Goal: Check status: Check status

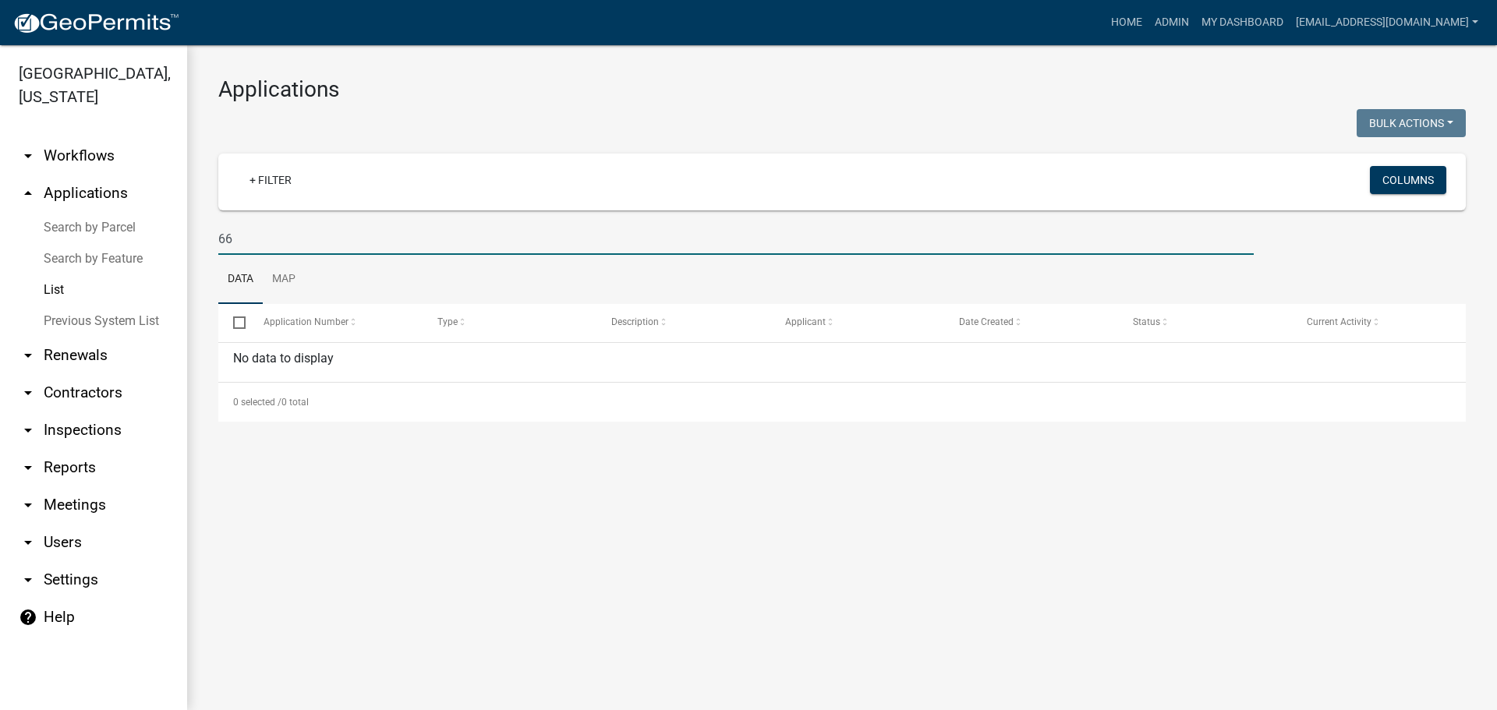
type input "6"
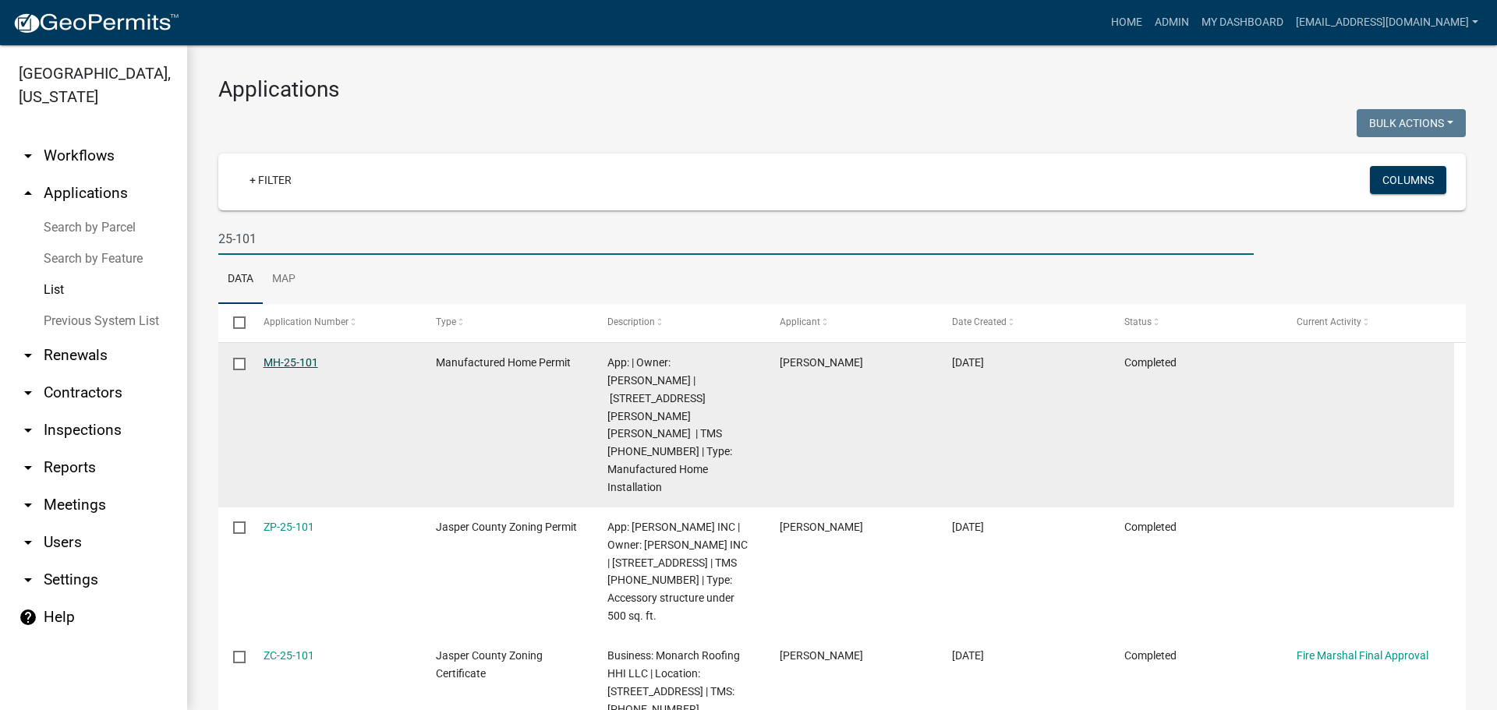
type input "25-101"
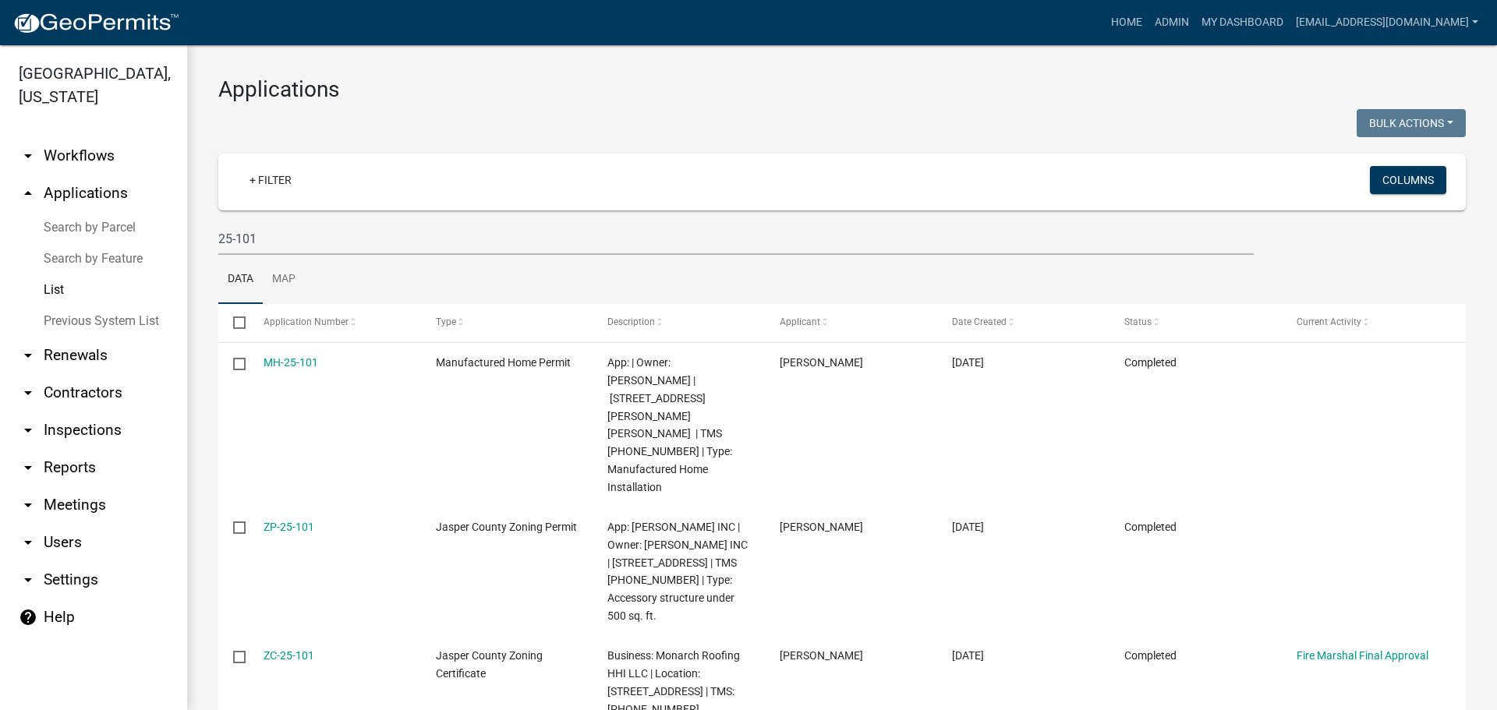
click at [307, 361] on link "MH-25-101" at bounding box center [291, 362] width 55 height 12
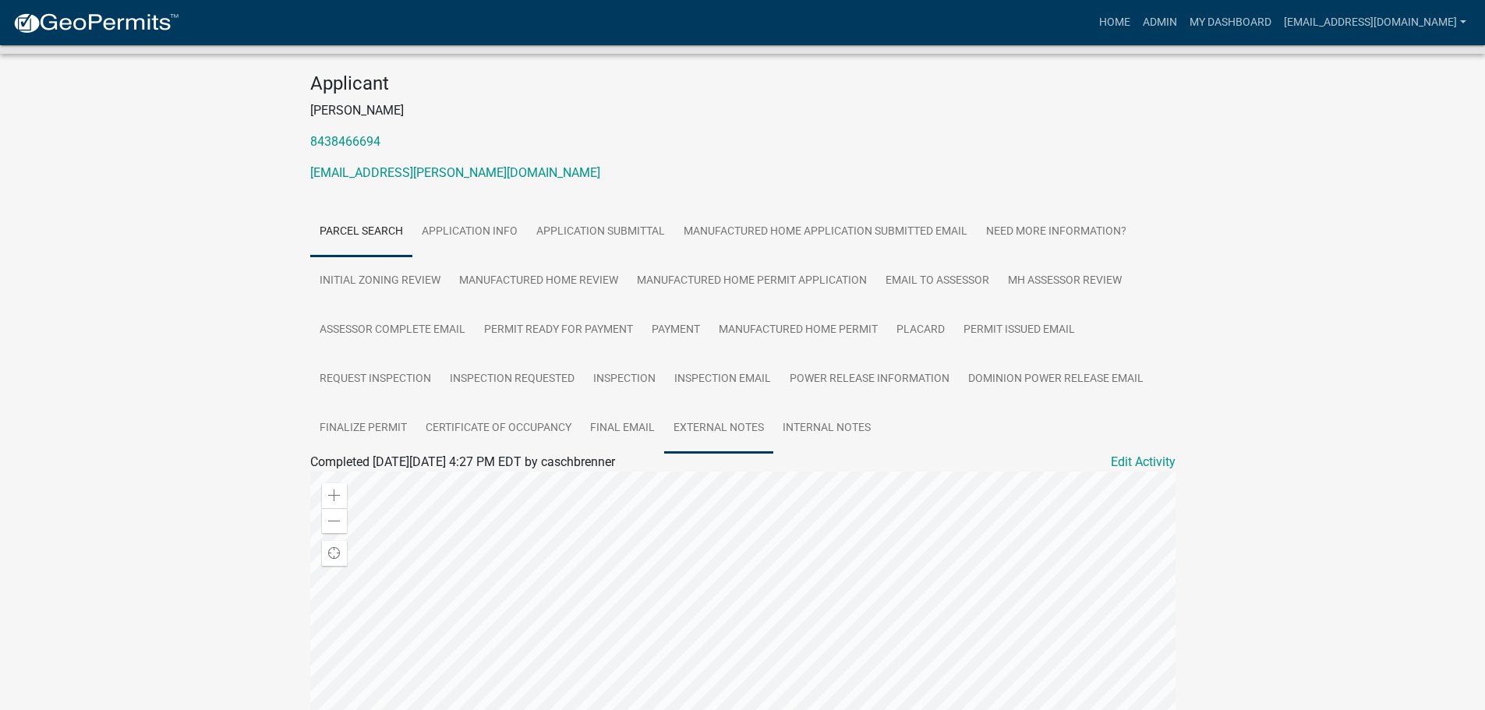
scroll to position [156, 0]
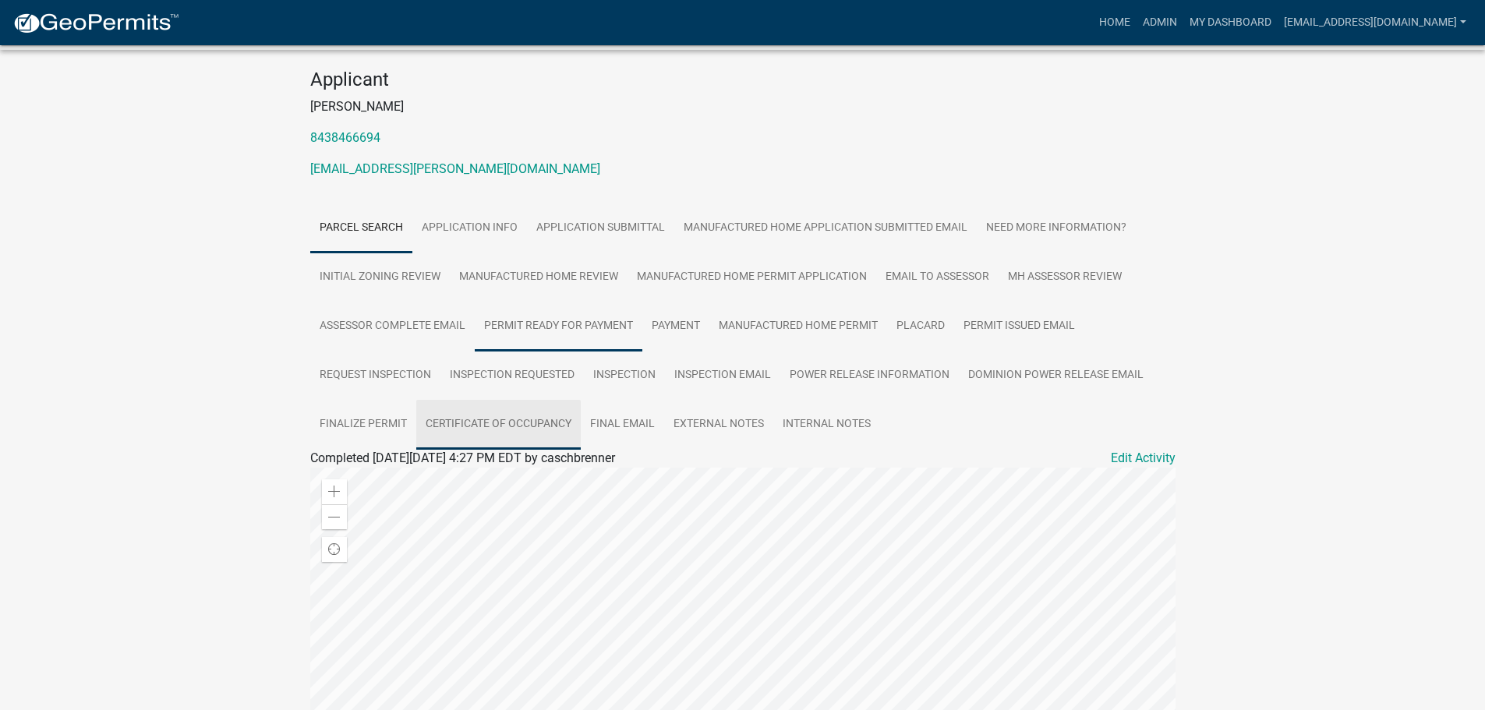
click at [519, 427] on link "Certificate of Occupancy" at bounding box center [498, 425] width 165 height 50
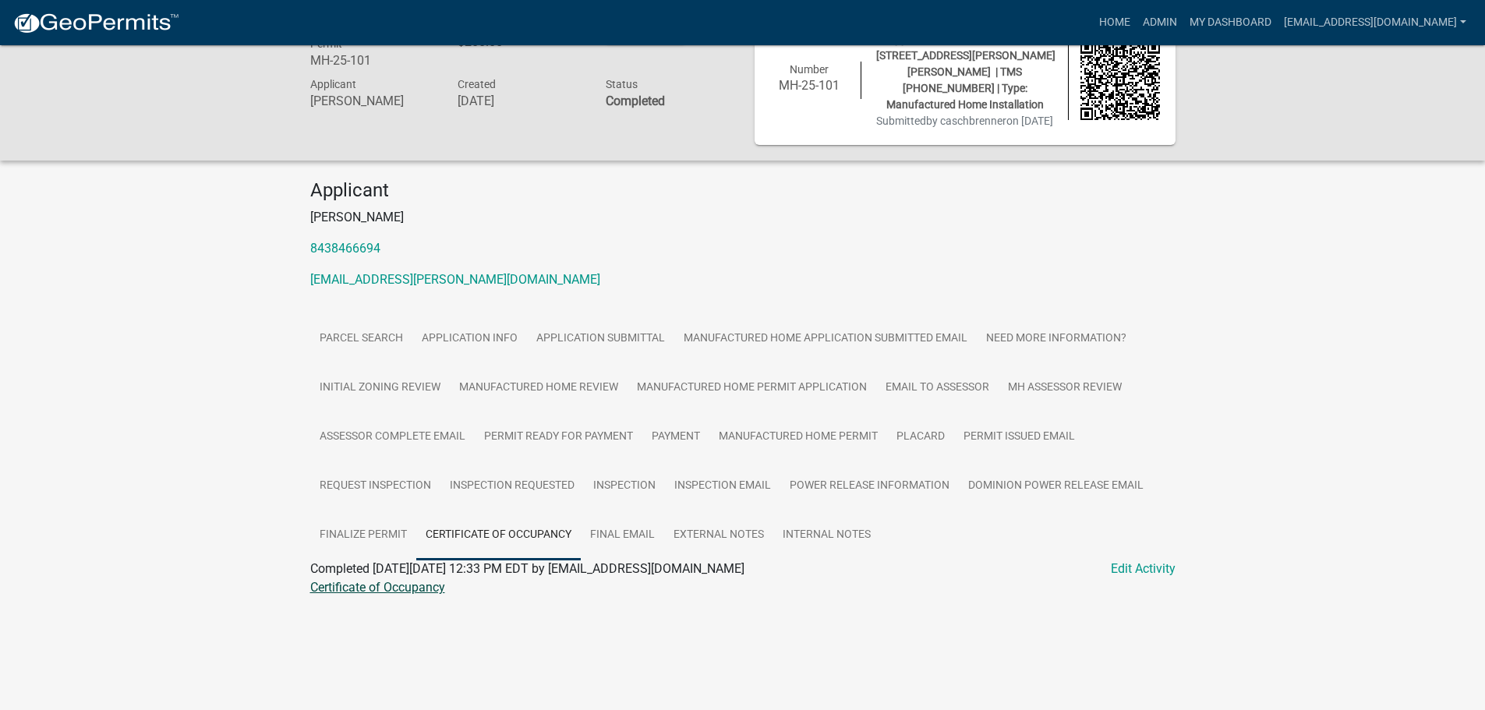
click at [393, 588] on link "Certificate of Occupancy" at bounding box center [377, 587] width 135 height 15
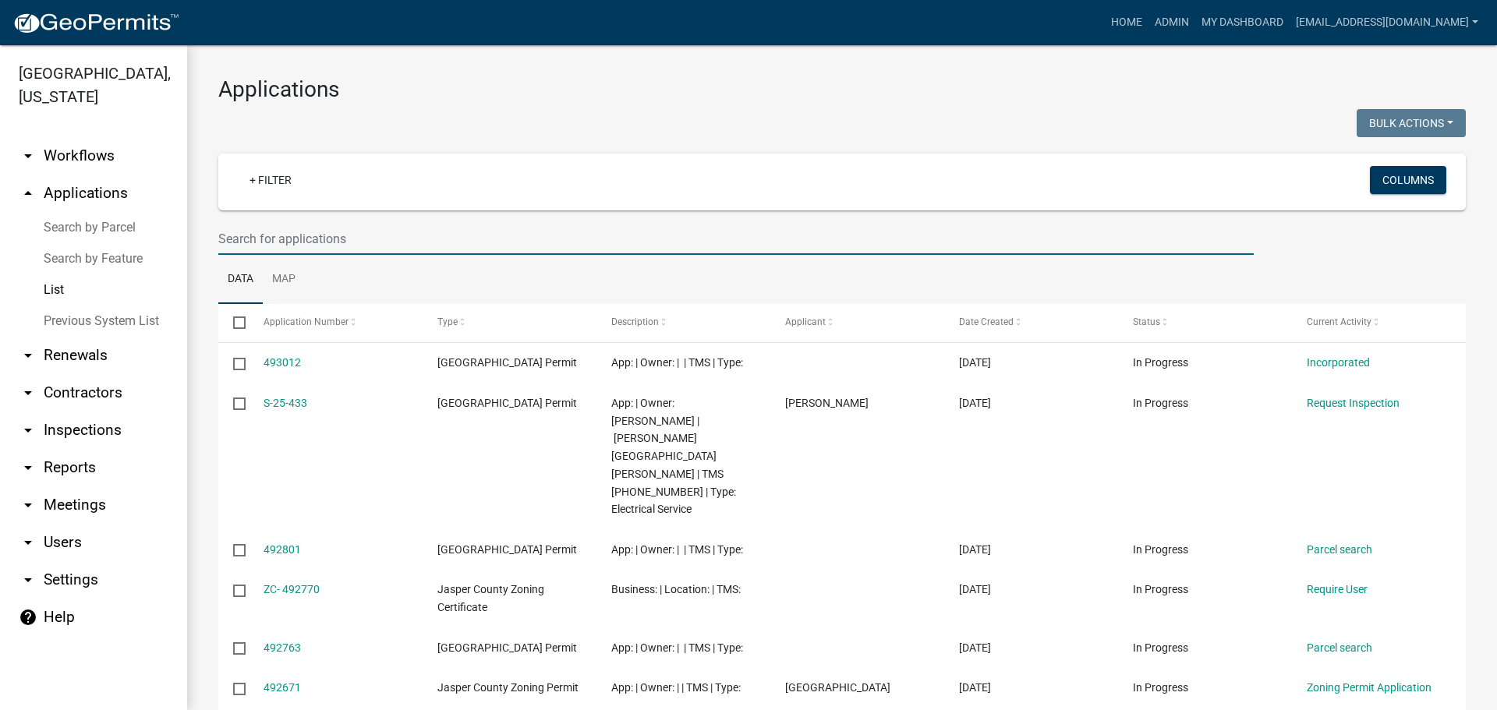
click at [415, 246] on input "text" at bounding box center [735, 239] width 1035 height 32
type input "8373 purrysburg"
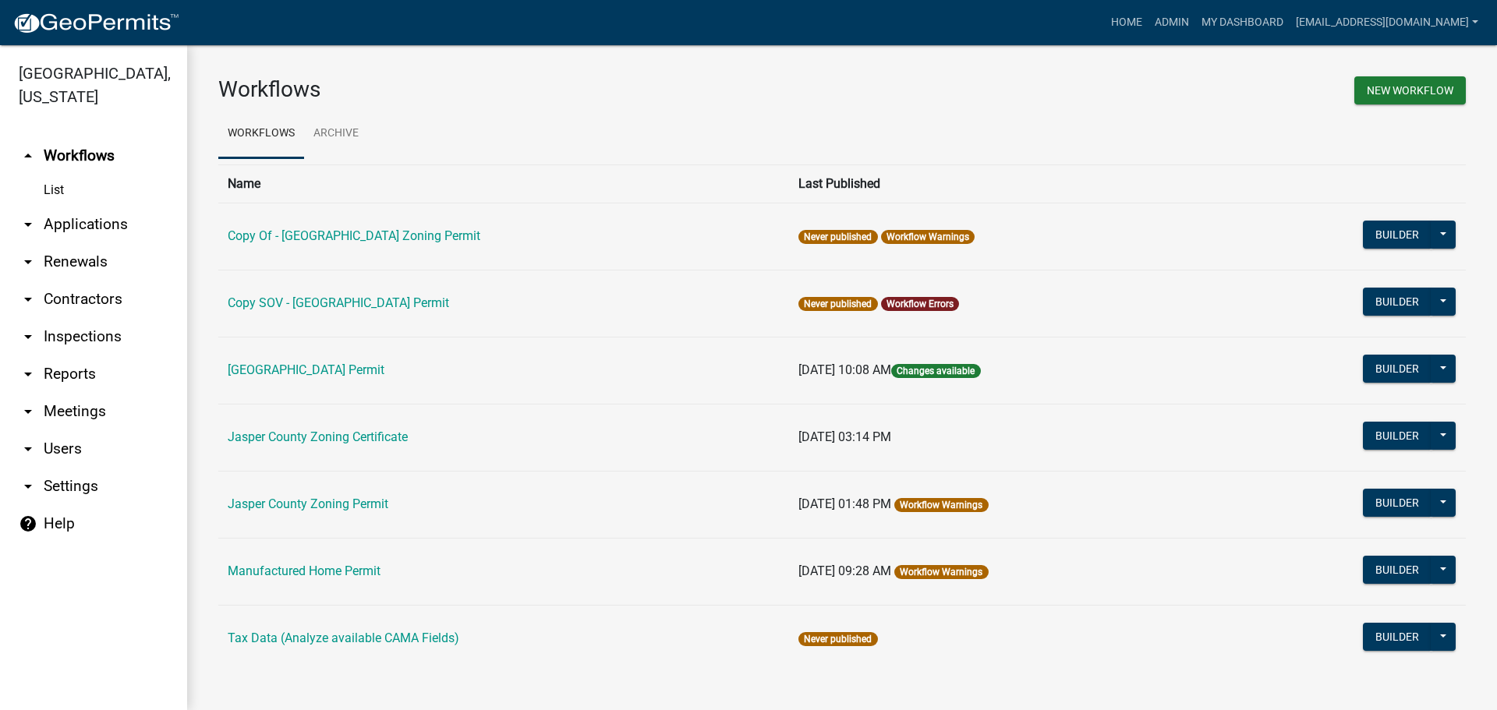
click at [73, 223] on link "arrow_drop_down Applications" at bounding box center [93, 224] width 187 height 37
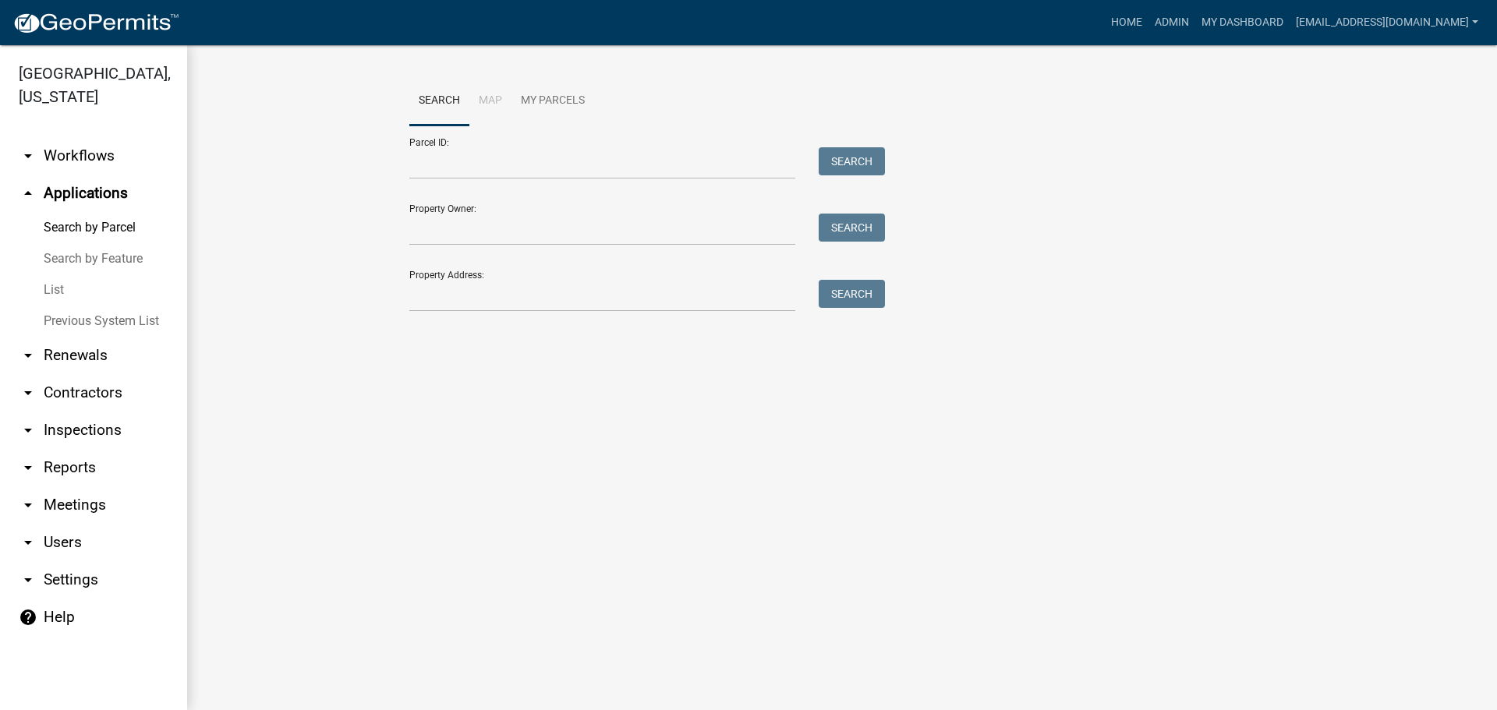
click at [53, 289] on link "List" at bounding box center [93, 289] width 187 height 31
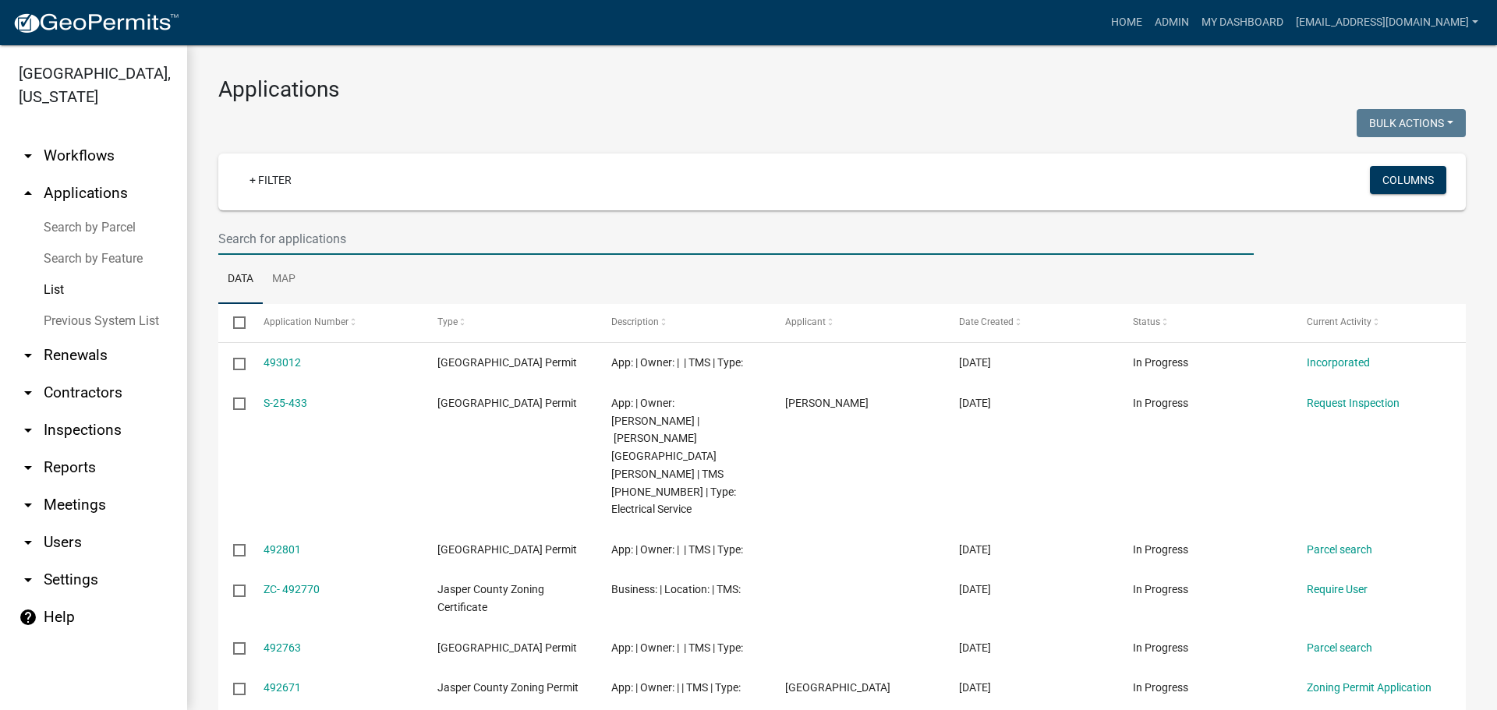
click at [445, 230] on input "text" at bounding box center [735, 239] width 1035 height 32
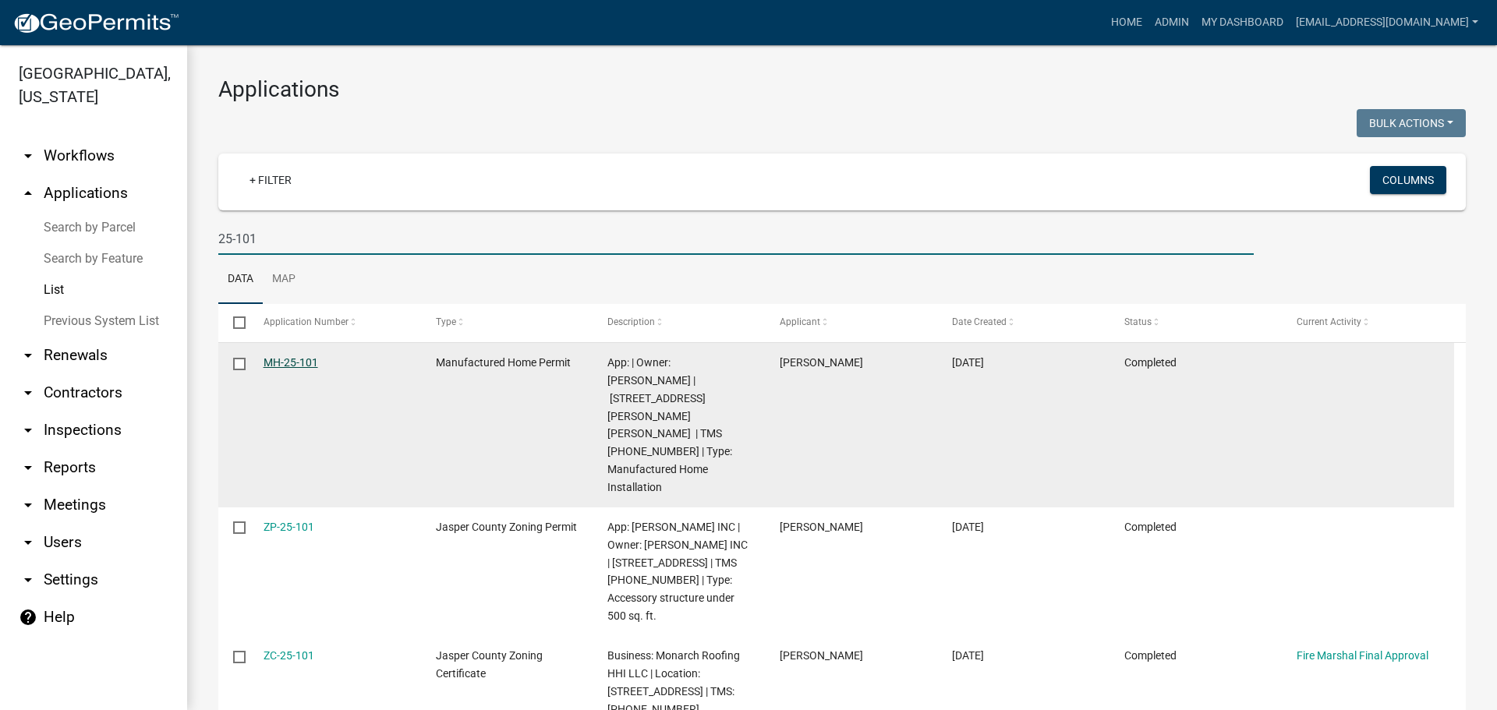
type input "25-101"
click at [284, 367] on link "MH-25-101" at bounding box center [291, 362] width 55 height 12
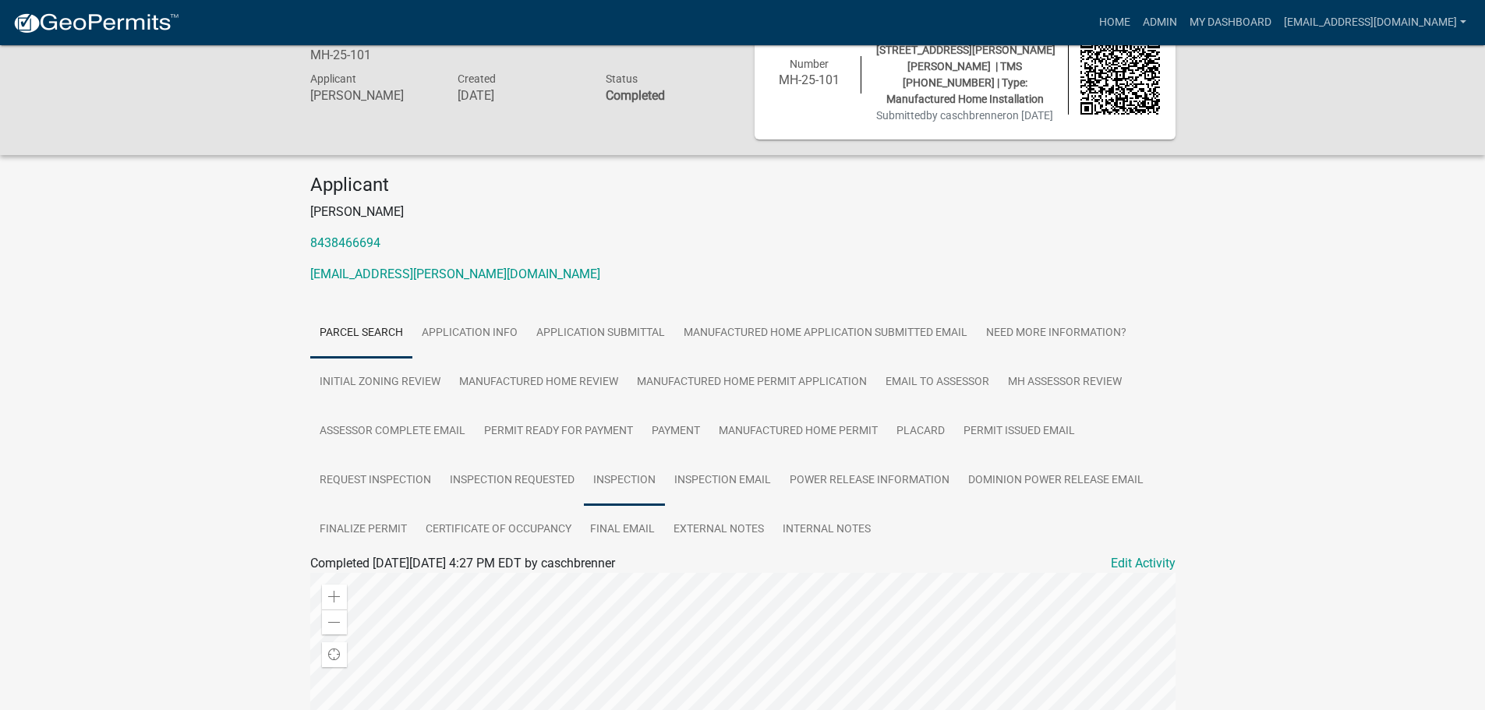
scroll to position [78, 0]
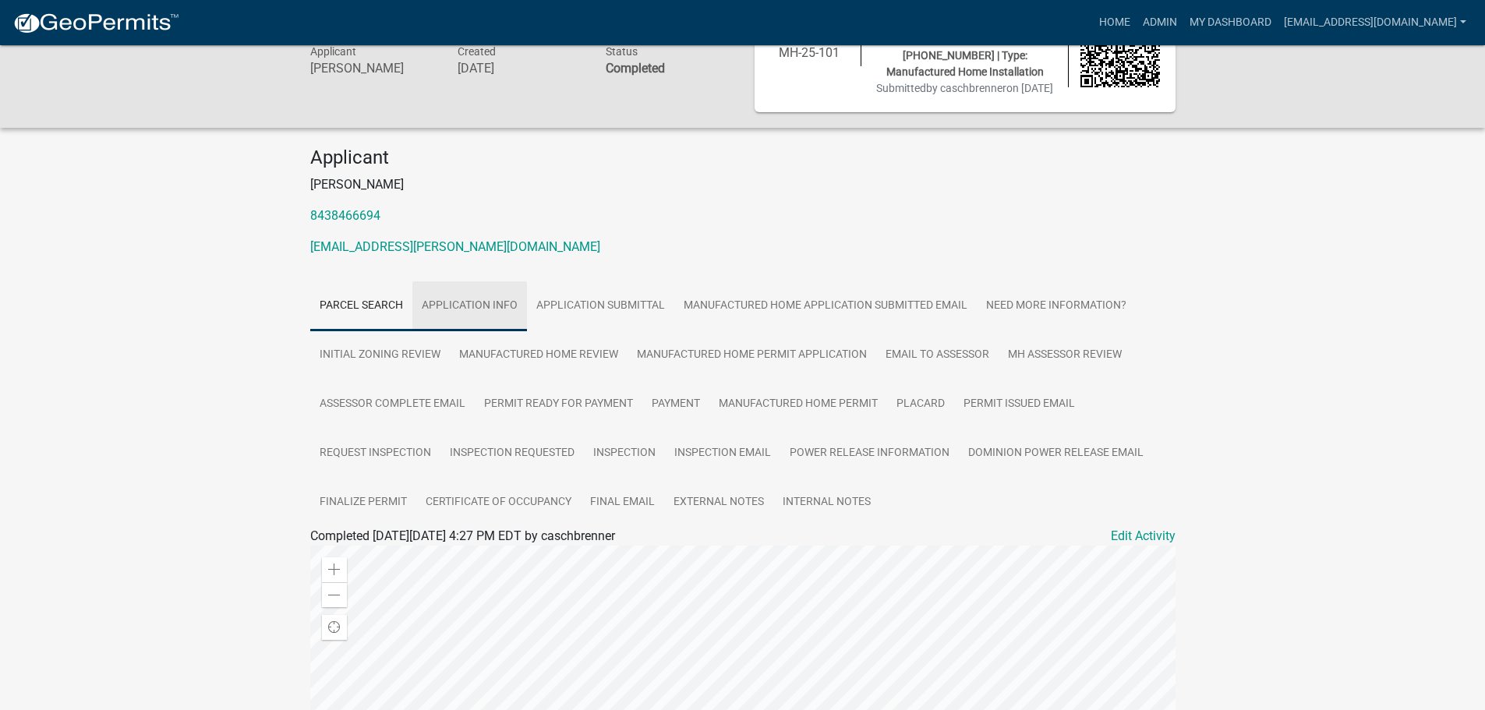
click at [487, 310] on link "Application Info" at bounding box center [469, 306] width 115 height 50
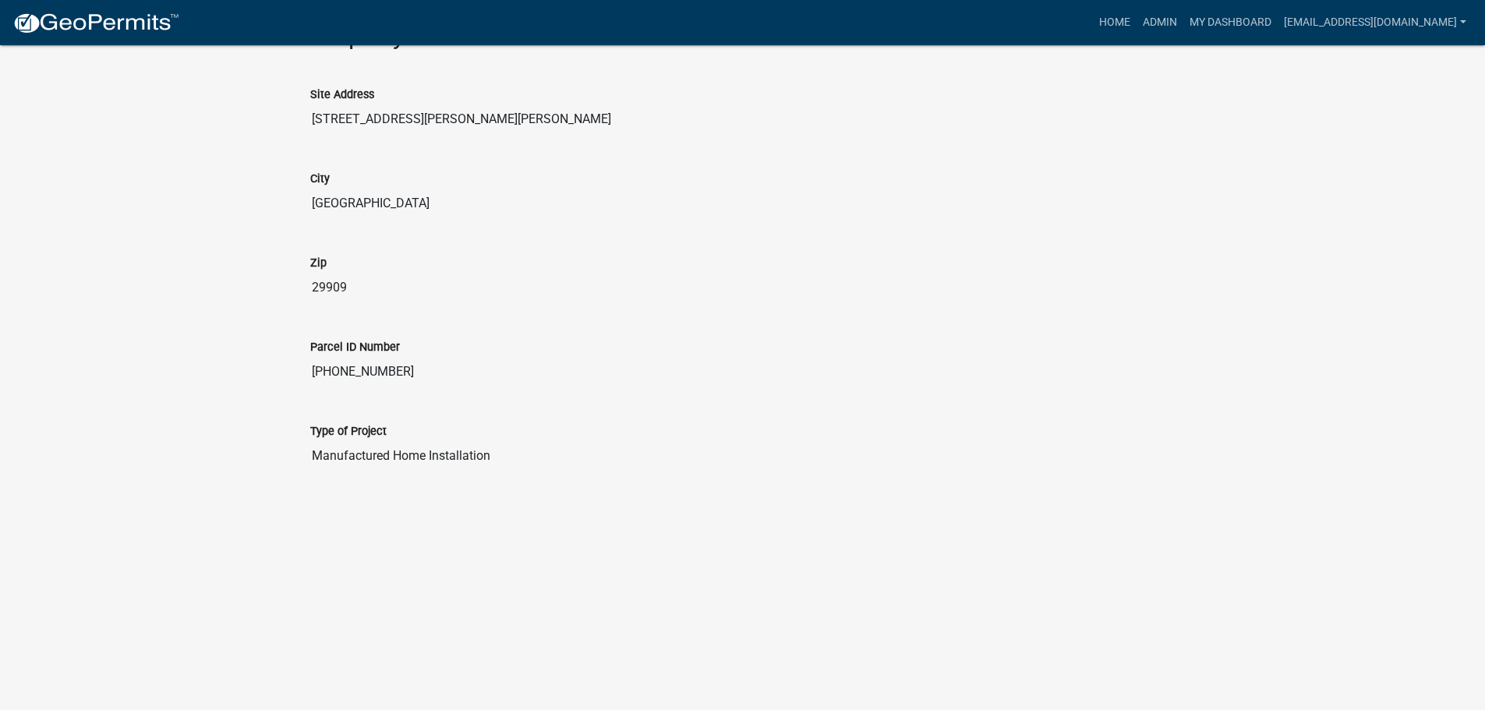
scroll to position [1949, 0]
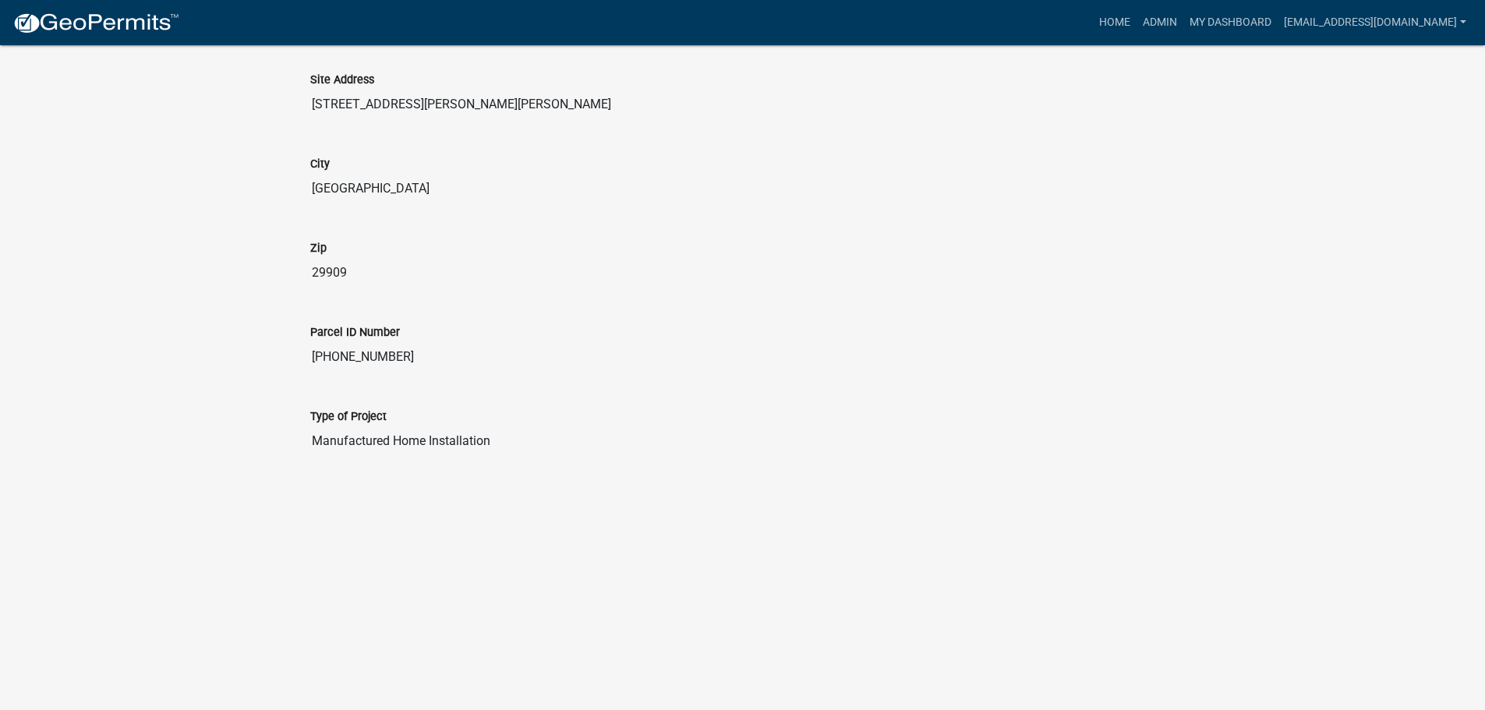
drag, startPoint x: 391, startPoint y: 357, endPoint x: 303, endPoint y: 363, distance: 88.3
click at [303, 363] on div "Parcel ID Number 040-00-02-141" at bounding box center [743, 343] width 889 height 84
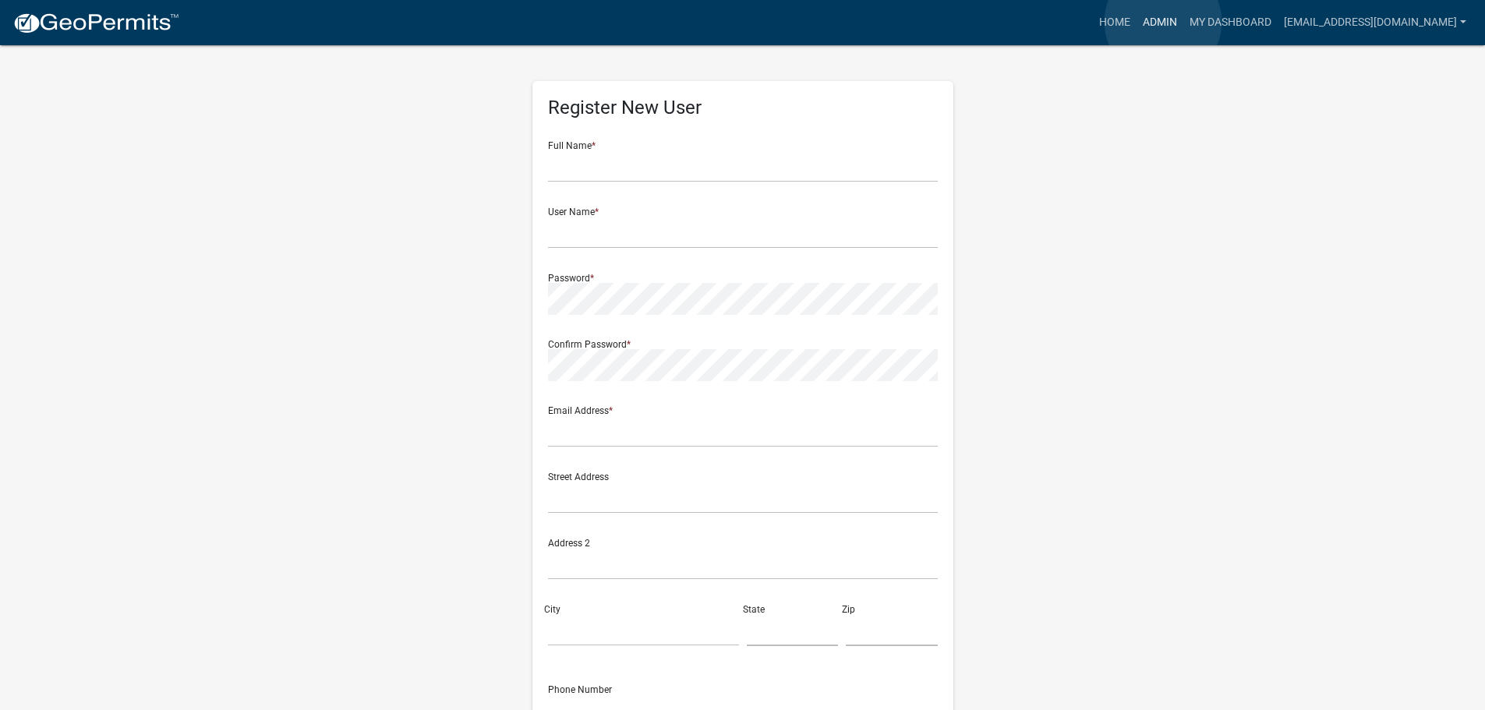
click at [1163, 22] on link "Admin" at bounding box center [1160, 23] width 47 height 30
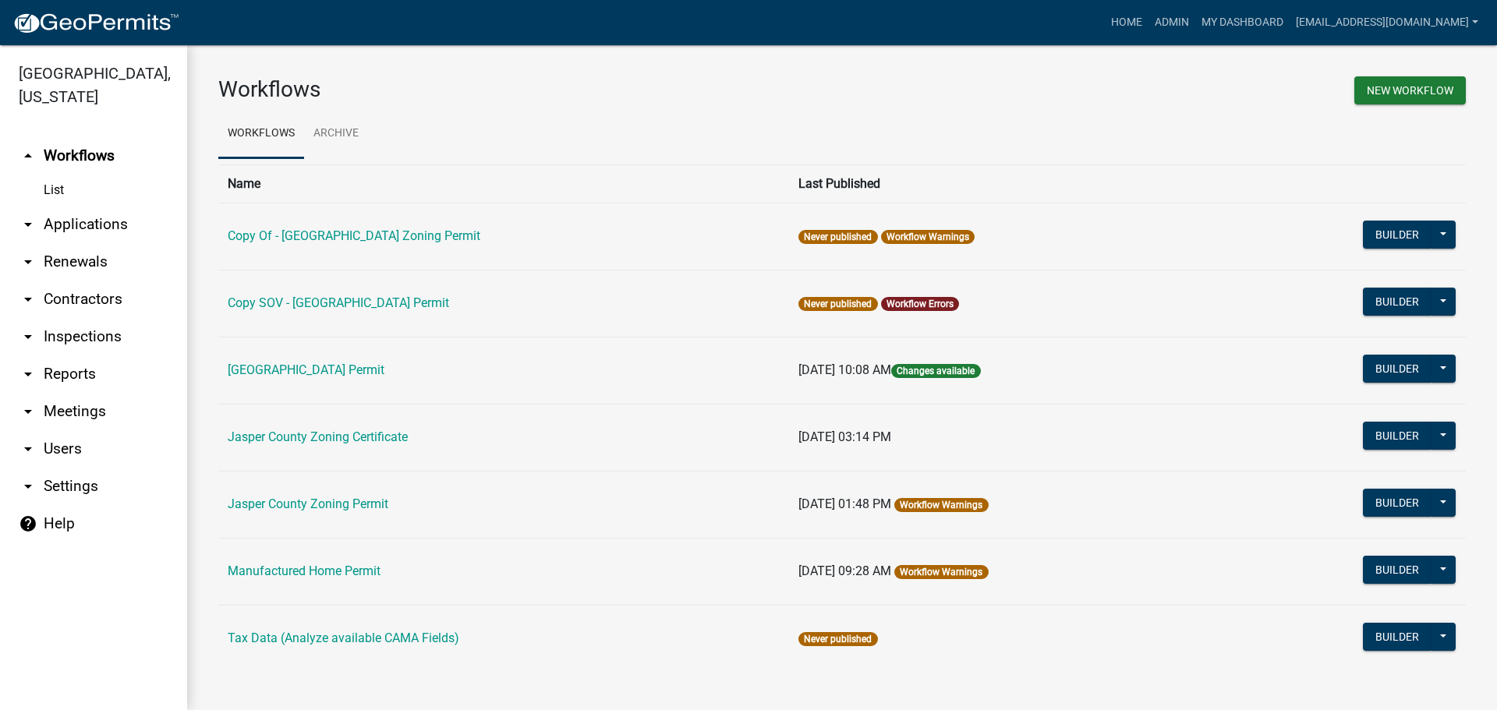
click at [69, 218] on link "arrow_drop_down Applications" at bounding box center [93, 224] width 187 height 37
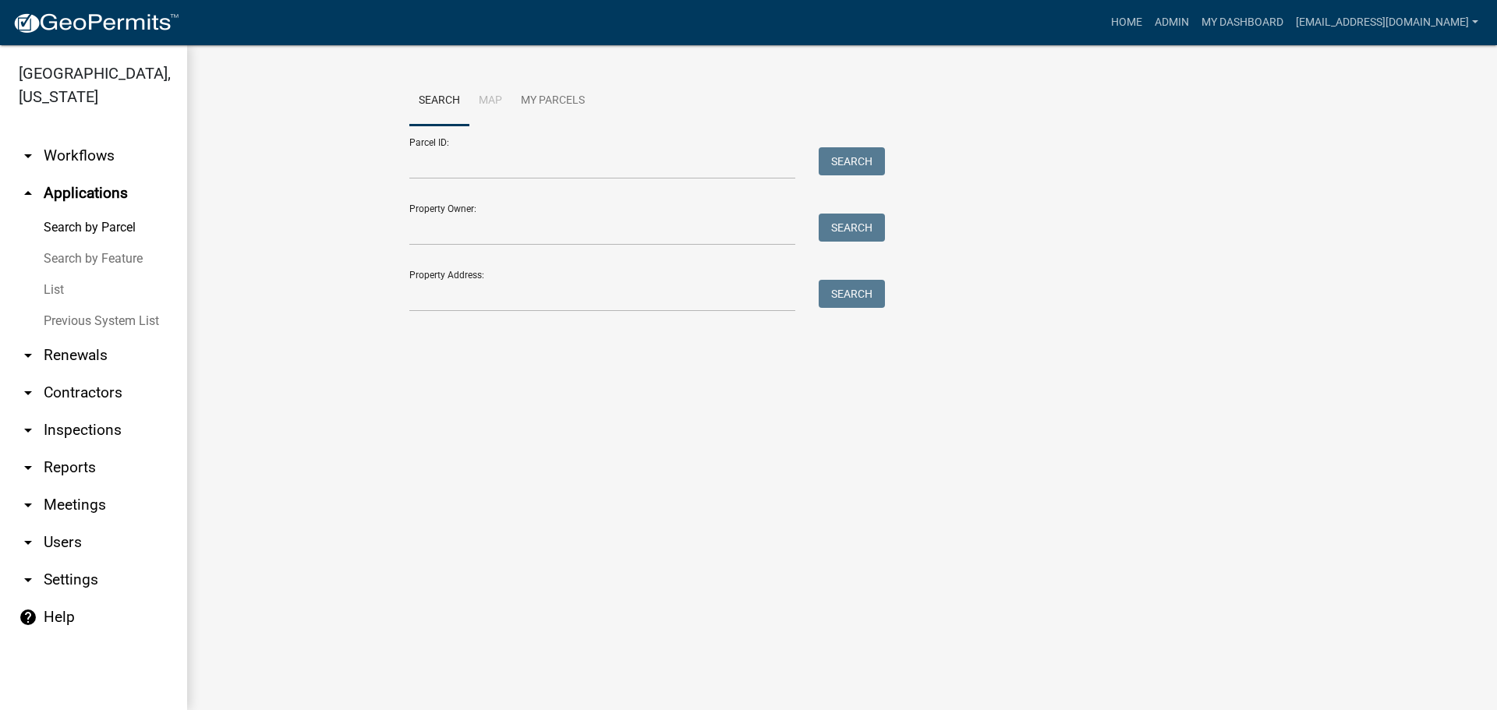
click at [58, 286] on link "List" at bounding box center [93, 289] width 187 height 31
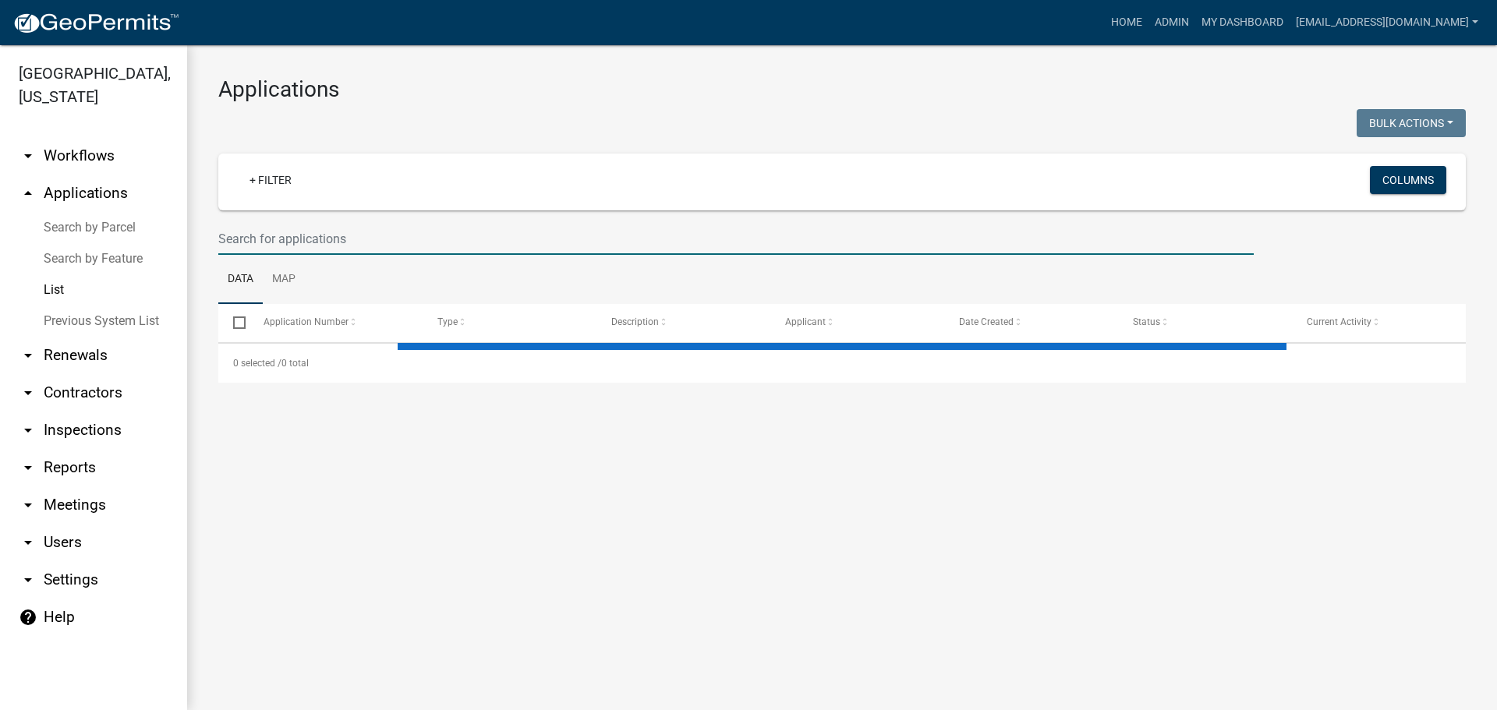
click at [397, 242] on input "text" at bounding box center [735, 239] width 1035 height 32
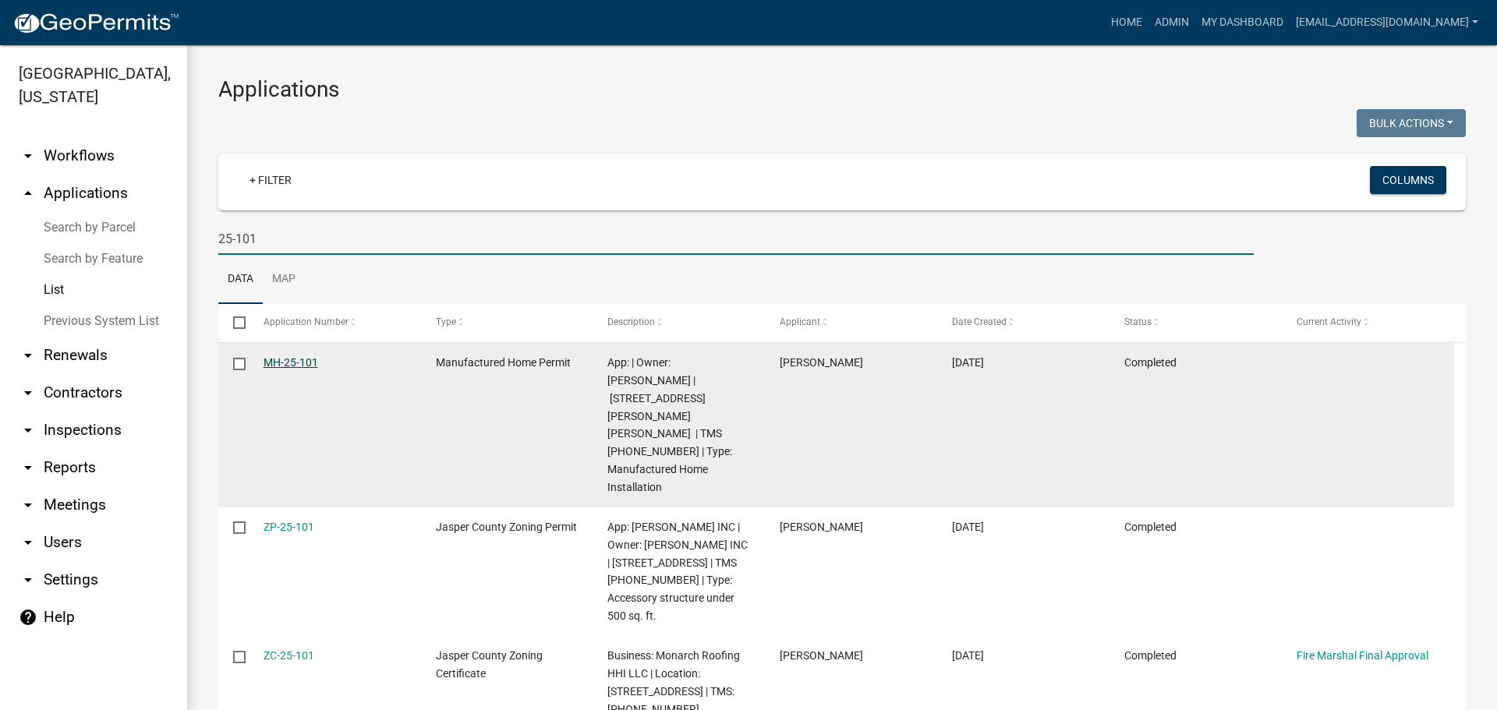
type input "25-101"
click at [295, 365] on link "MH-25-101" at bounding box center [291, 362] width 55 height 12
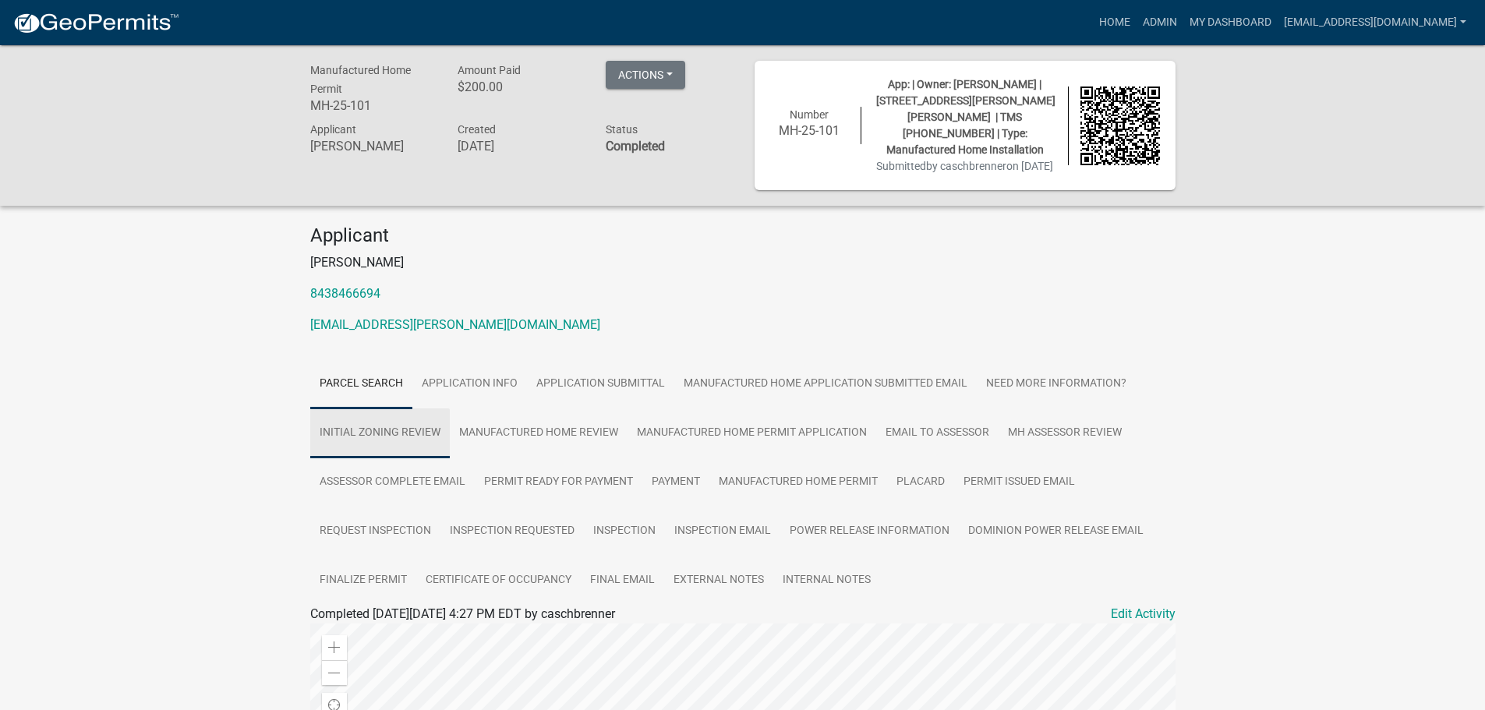
click at [384, 434] on link "Initial Zoning Review" at bounding box center [380, 434] width 140 height 50
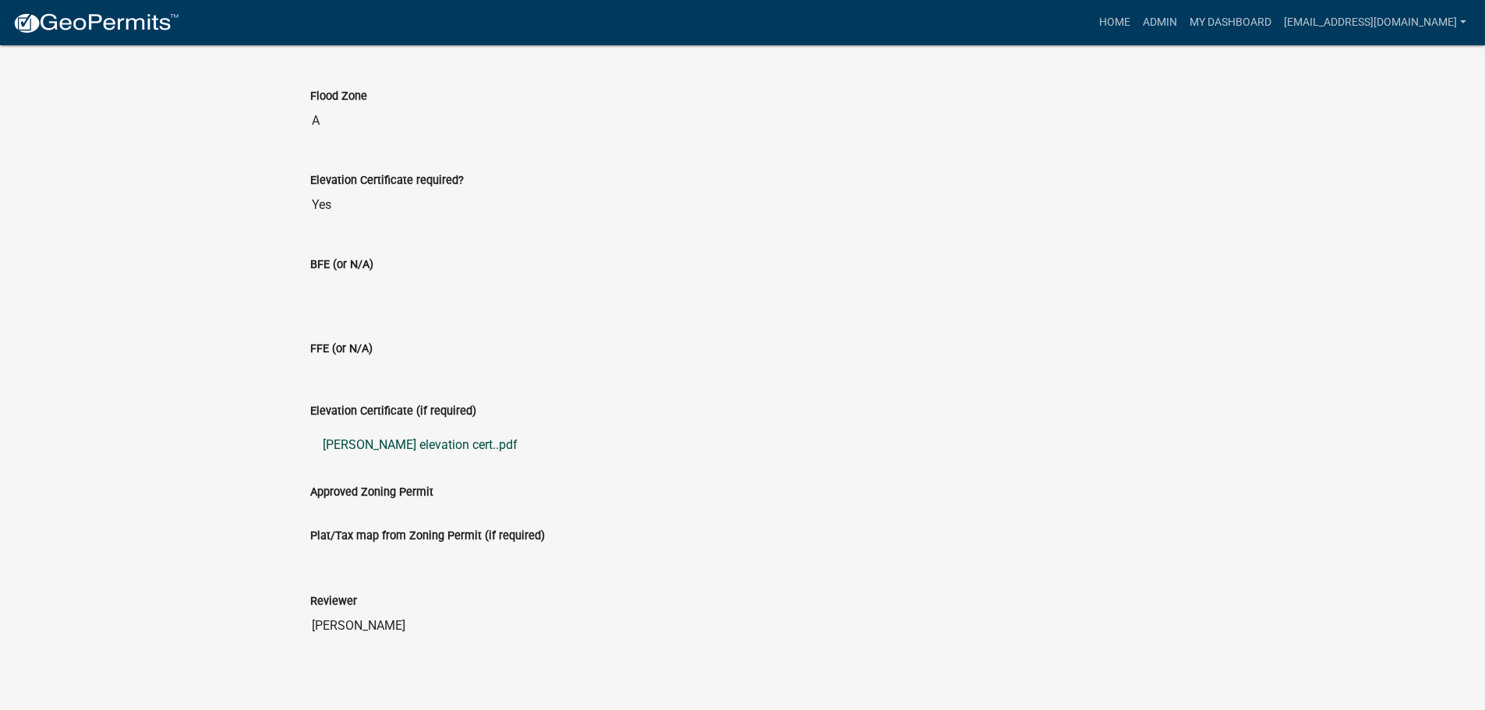
scroll to position [940, 0]
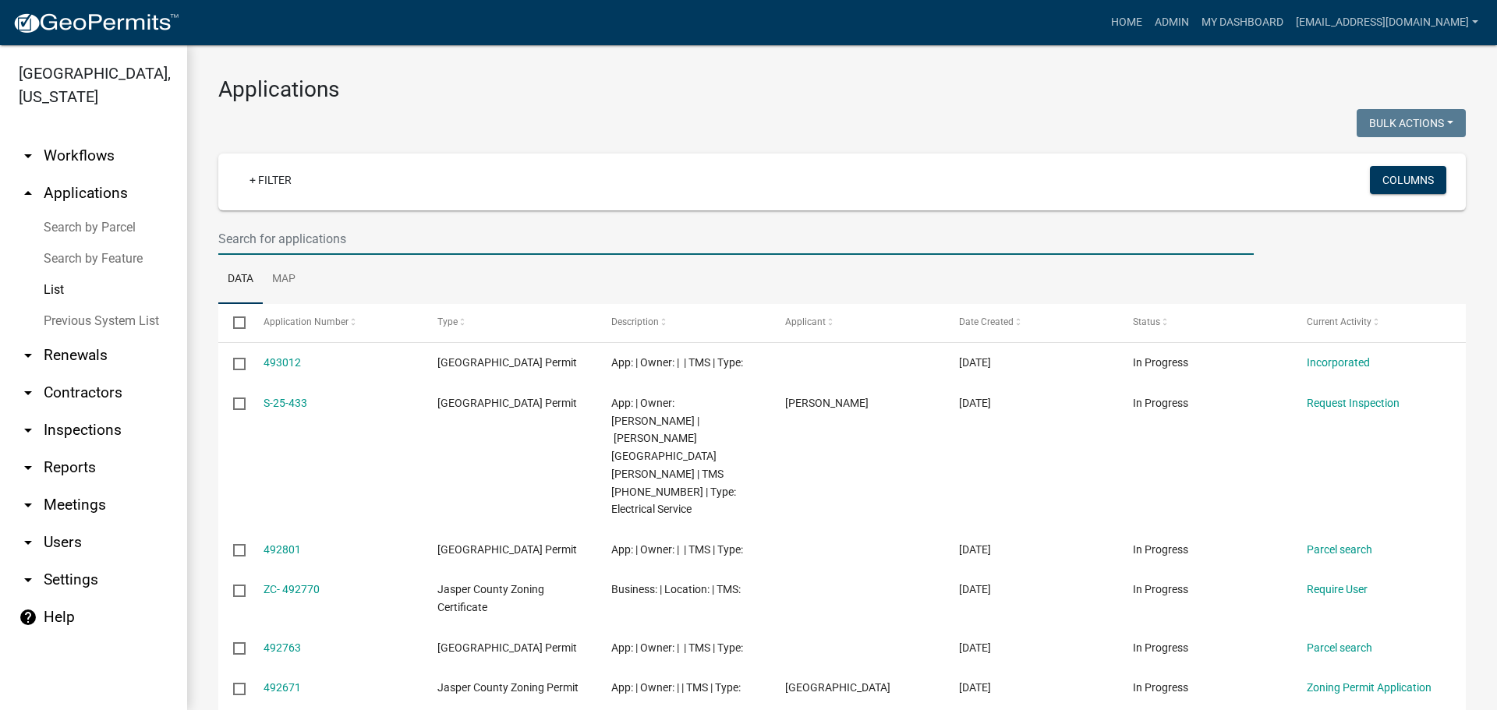
click at [380, 241] on input "text" at bounding box center [735, 239] width 1035 height 32
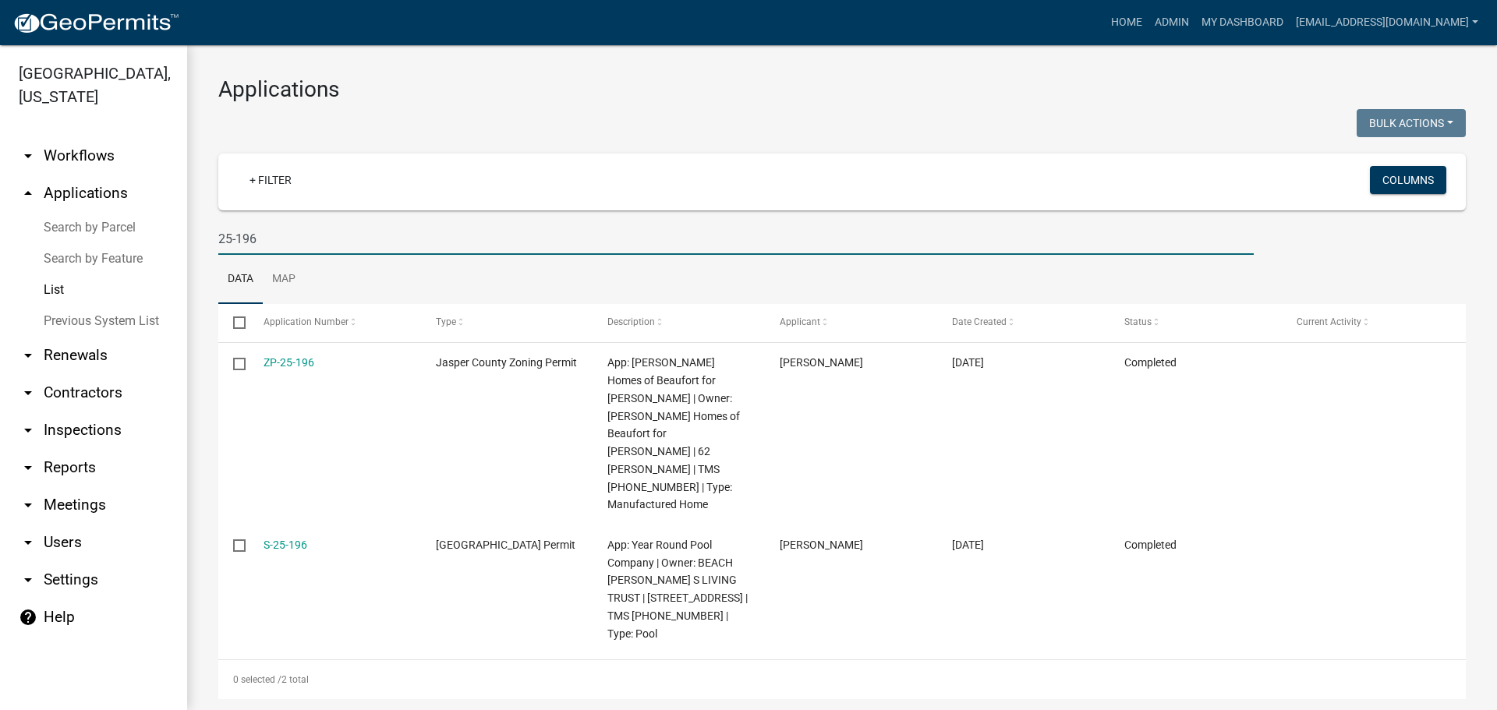
type input "25-196"
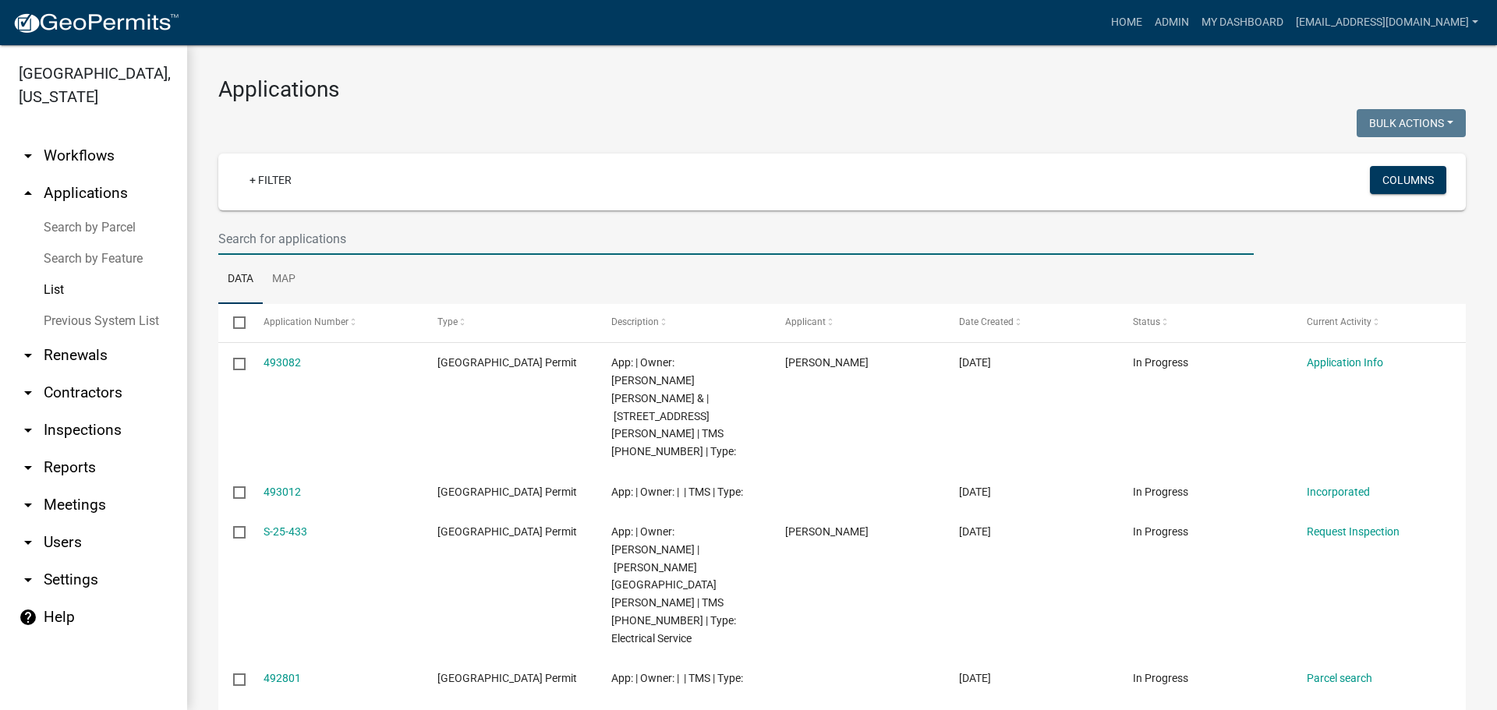
click at [427, 242] on input "text" at bounding box center [735, 239] width 1035 height 32
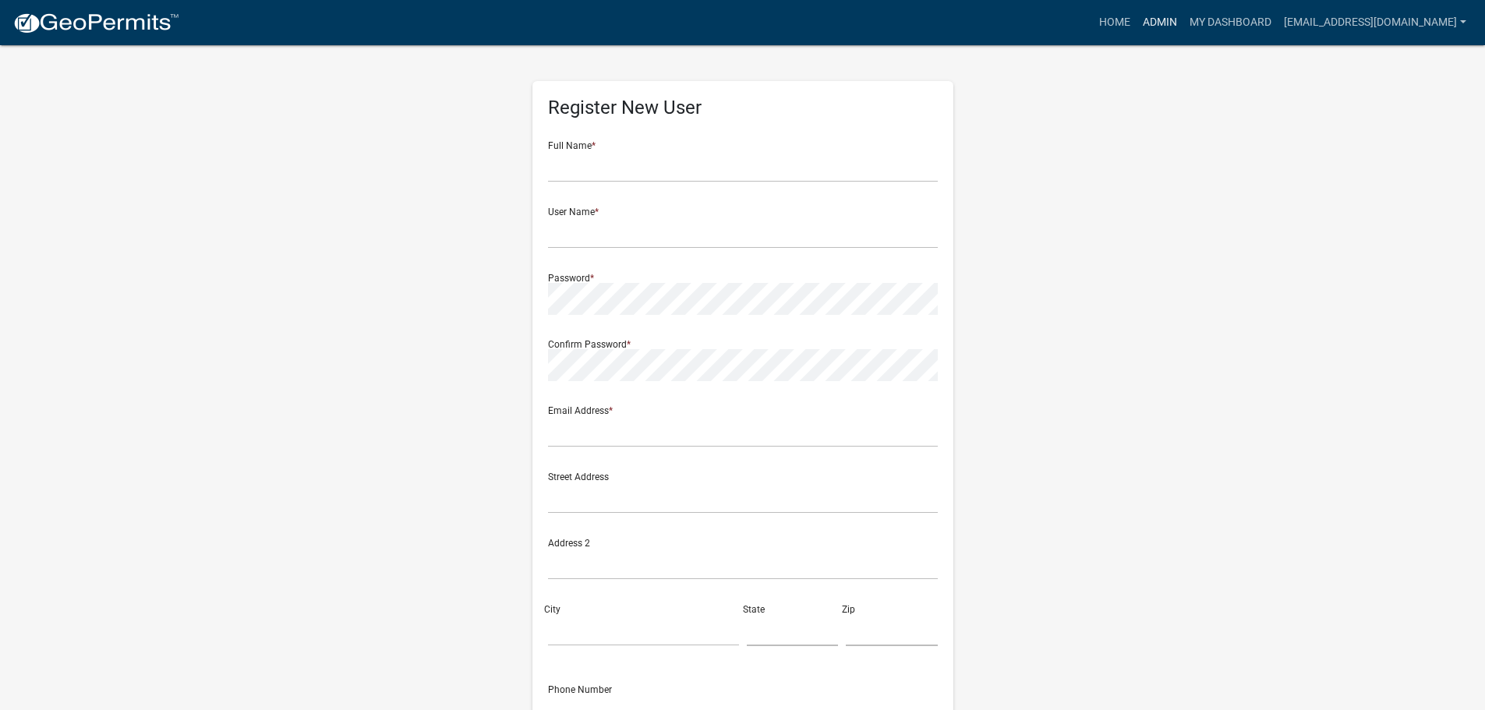
click at [1174, 21] on link "Admin" at bounding box center [1160, 23] width 47 height 30
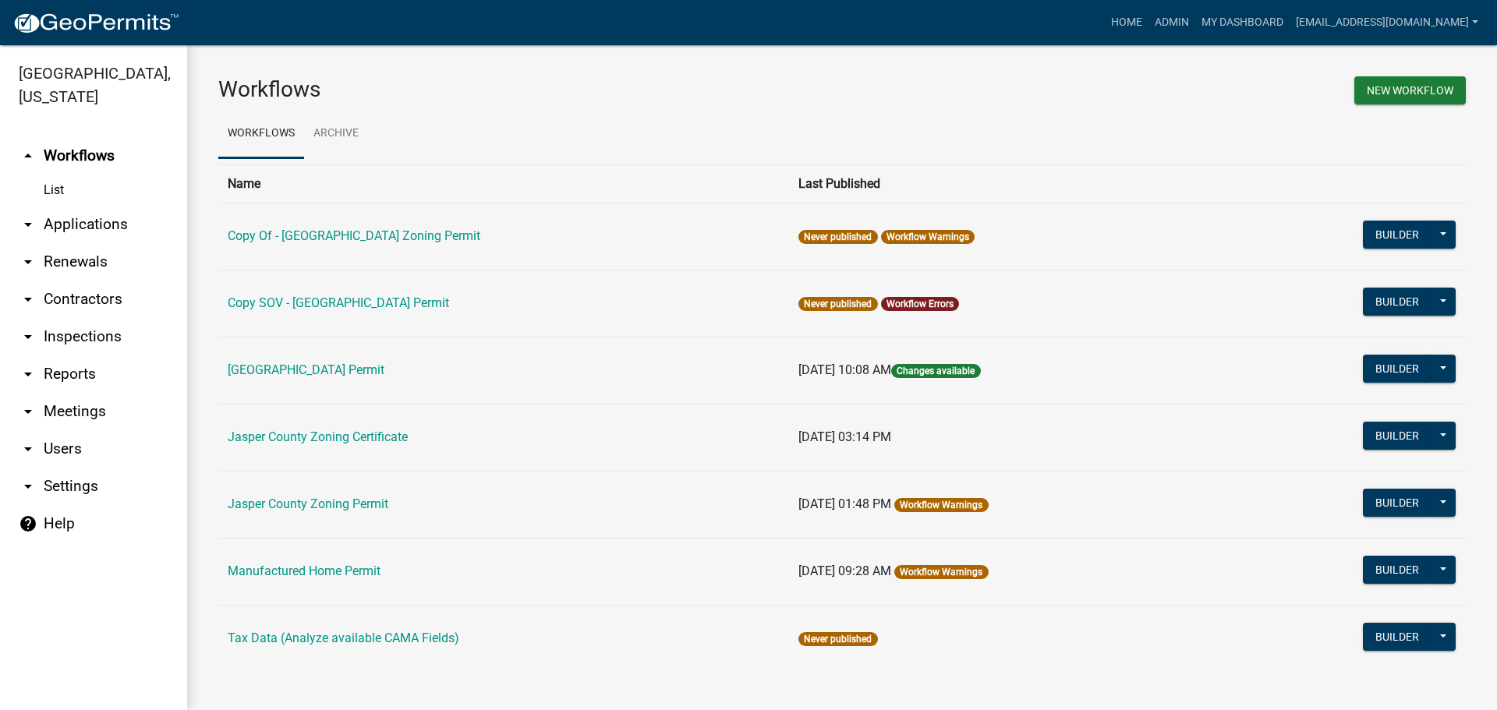
click at [99, 227] on link "arrow_drop_down Applications" at bounding box center [93, 224] width 187 height 37
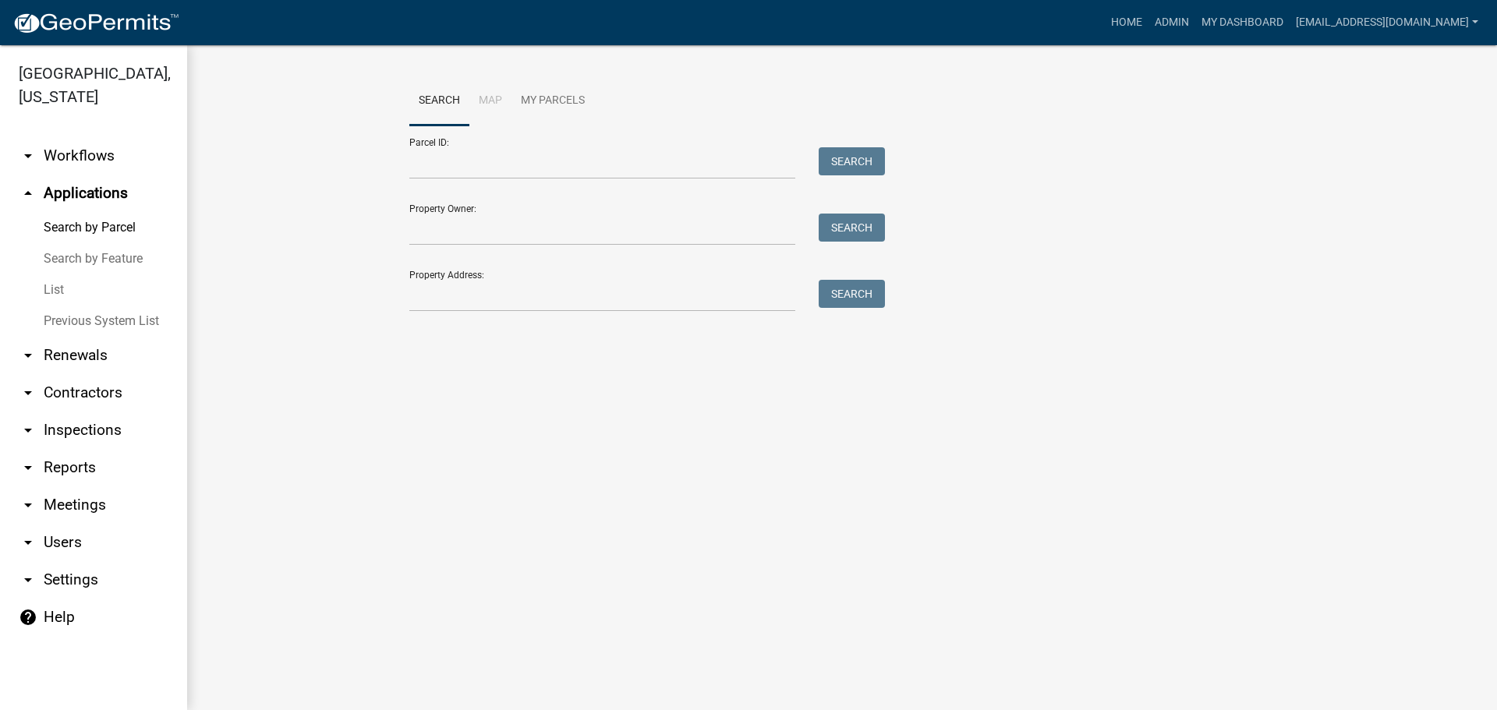
click at [53, 288] on link "List" at bounding box center [93, 289] width 187 height 31
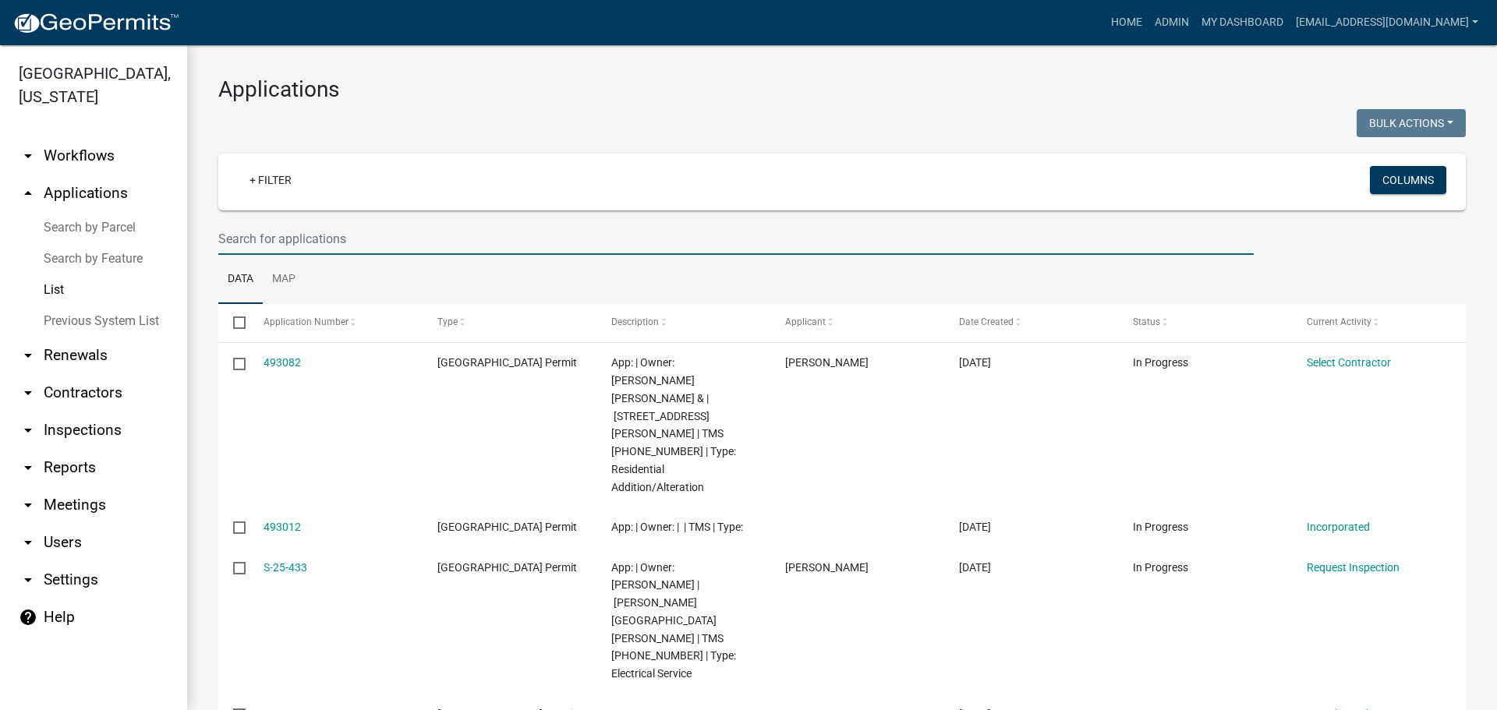
click at [489, 248] on input "text" at bounding box center [735, 239] width 1035 height 32
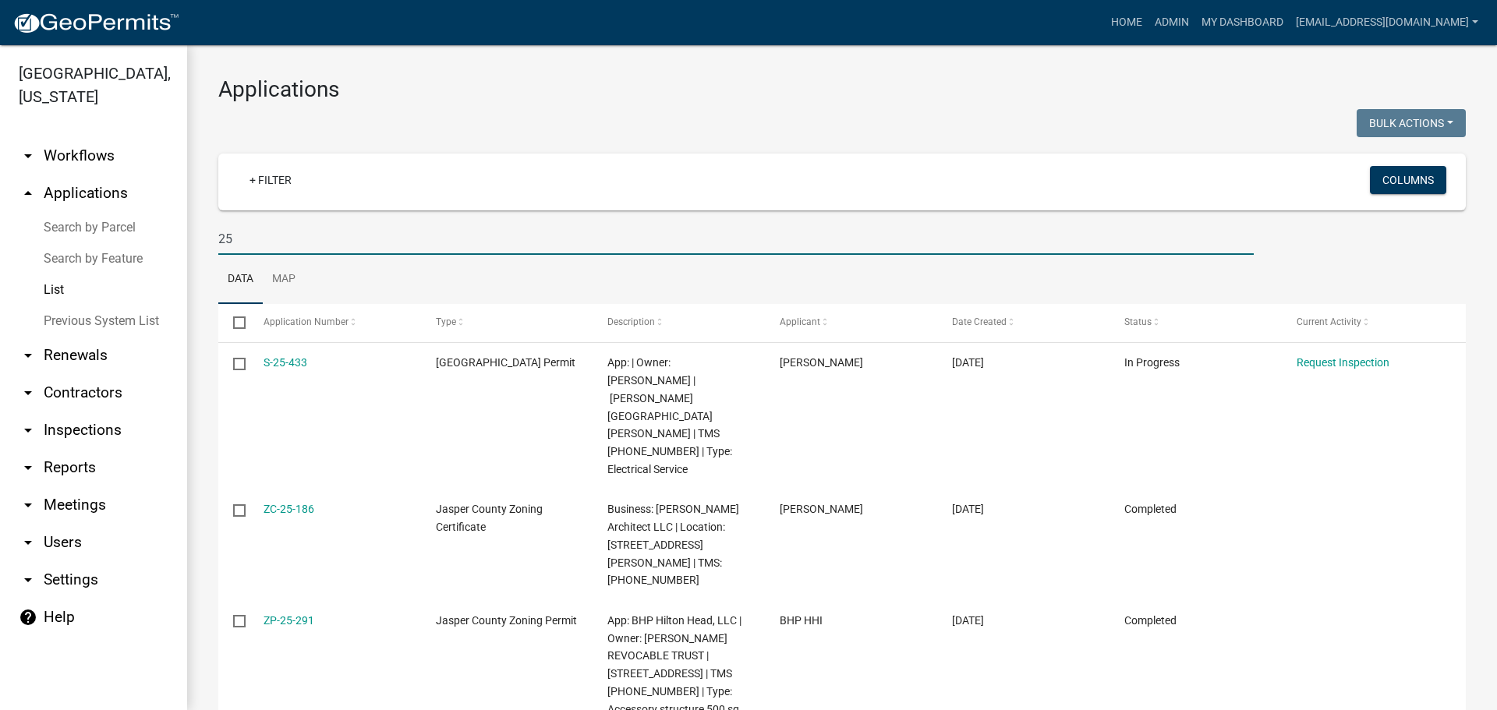
type input "2"
